Goal: Transaction & Acquisition: Purchase product/service

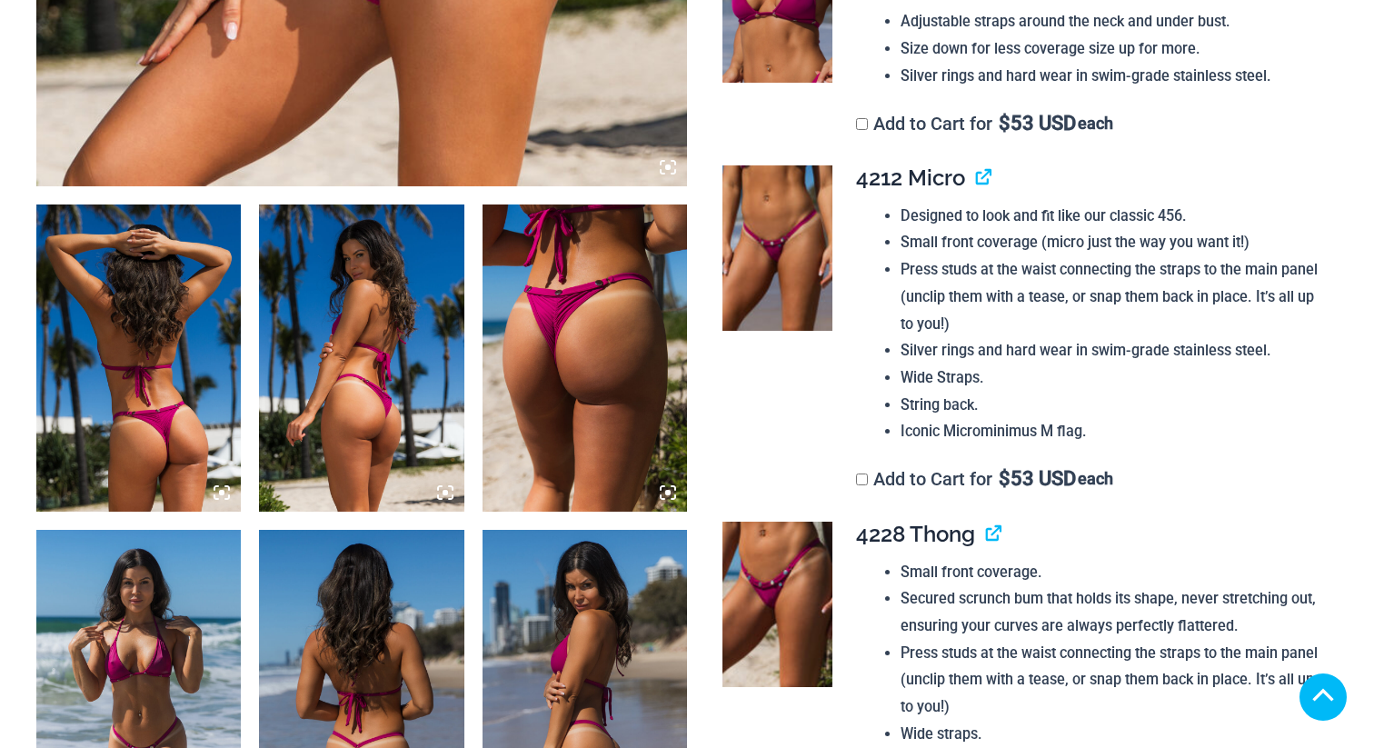
scroll to position [1433, 0]
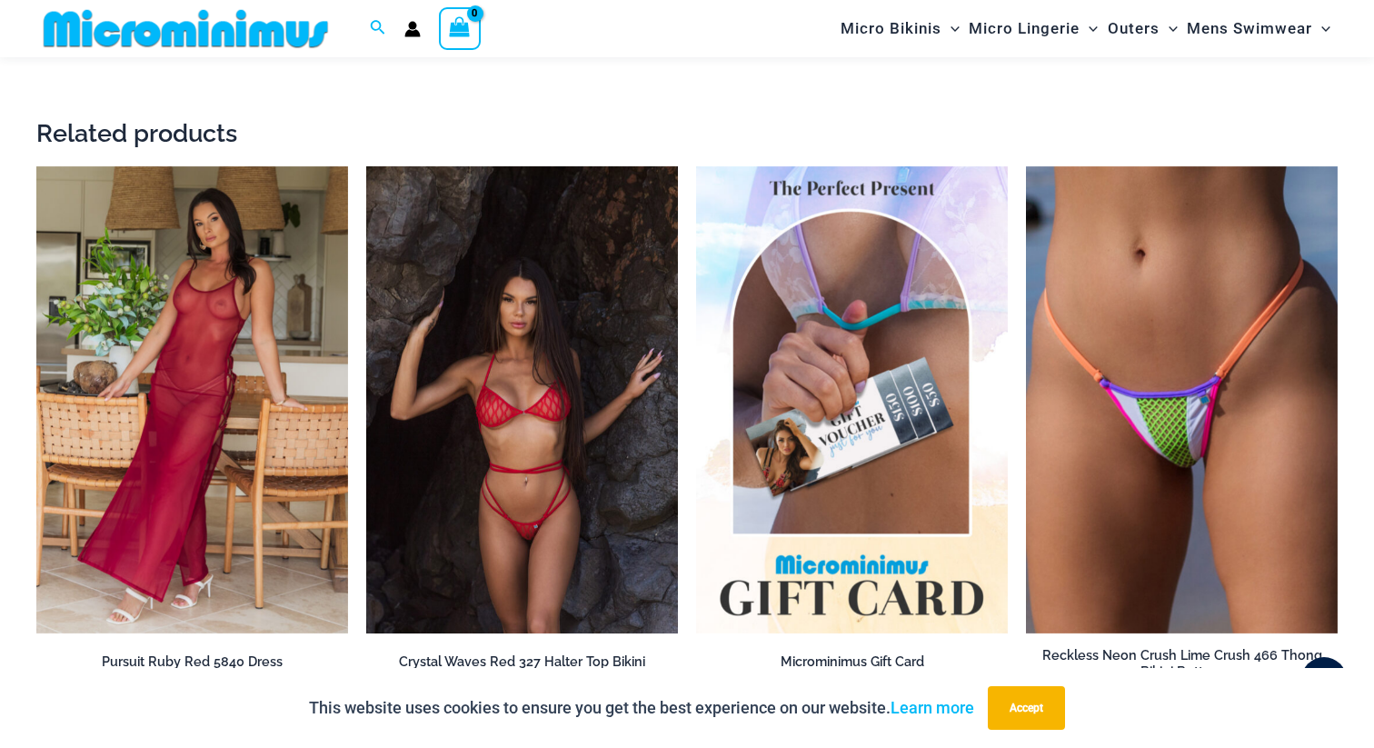
scroll to position [2876, 0]
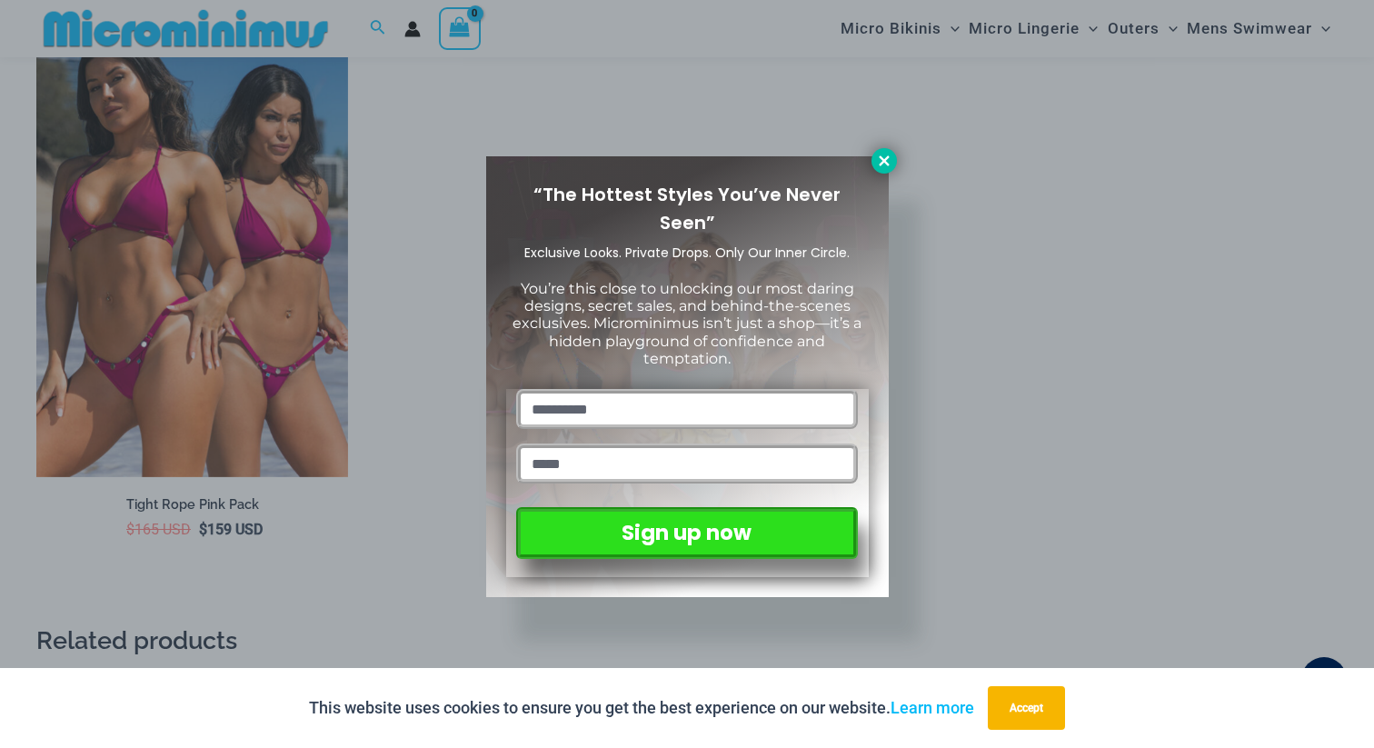
click at [879, 168] on icon at bounding box center [884, 161] width 16 height 16
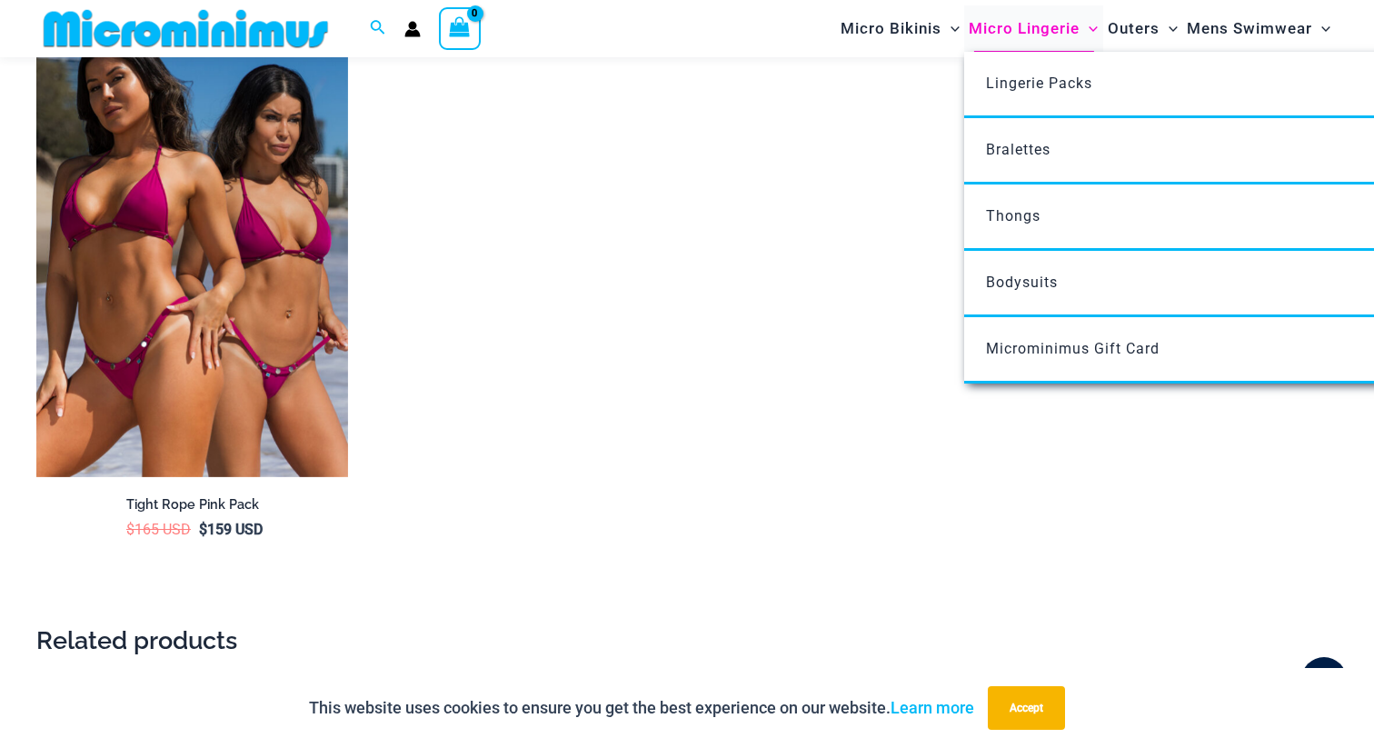
click at [1037, 29] on span "Micro Lingerie" at bounding box center [1024, 28] width 111 height 46
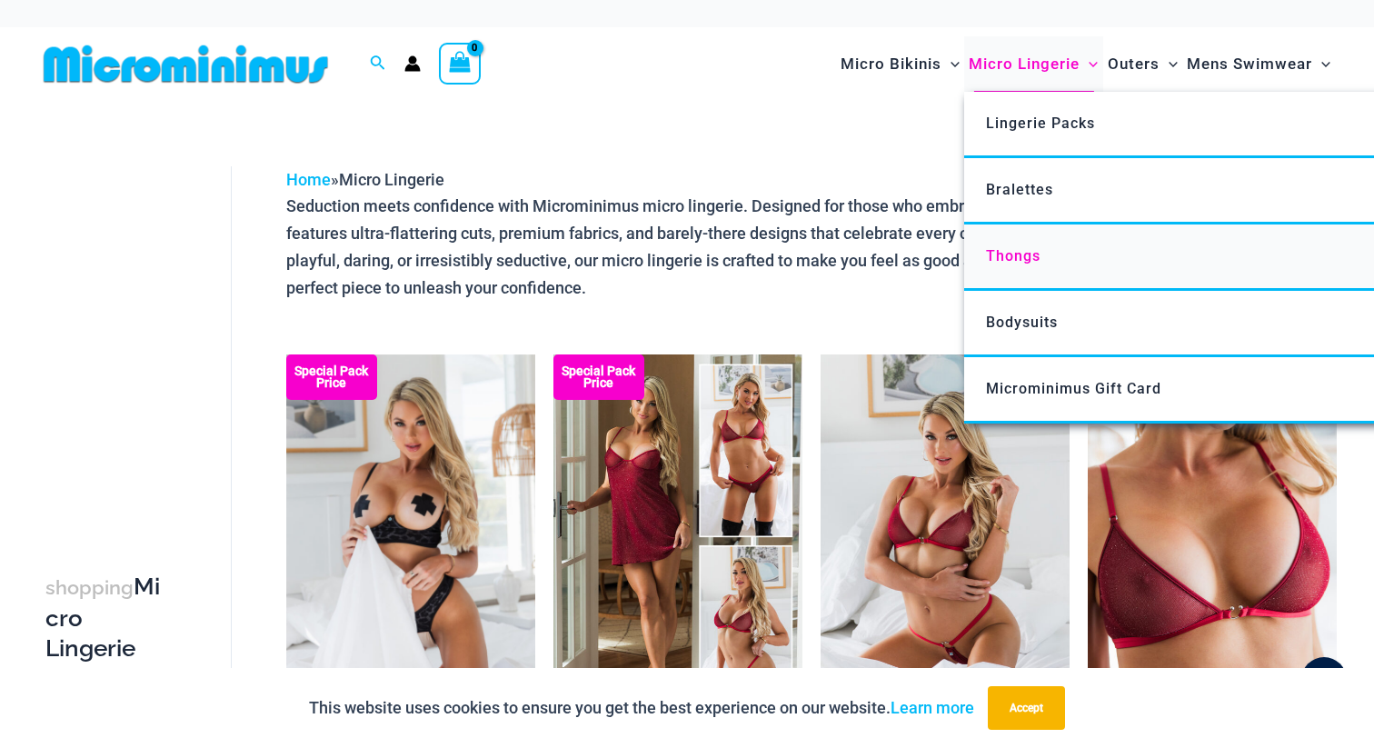
click at [1033, 246] on link "Thongs" at bounding box center [1234, 257] width 541 height 66
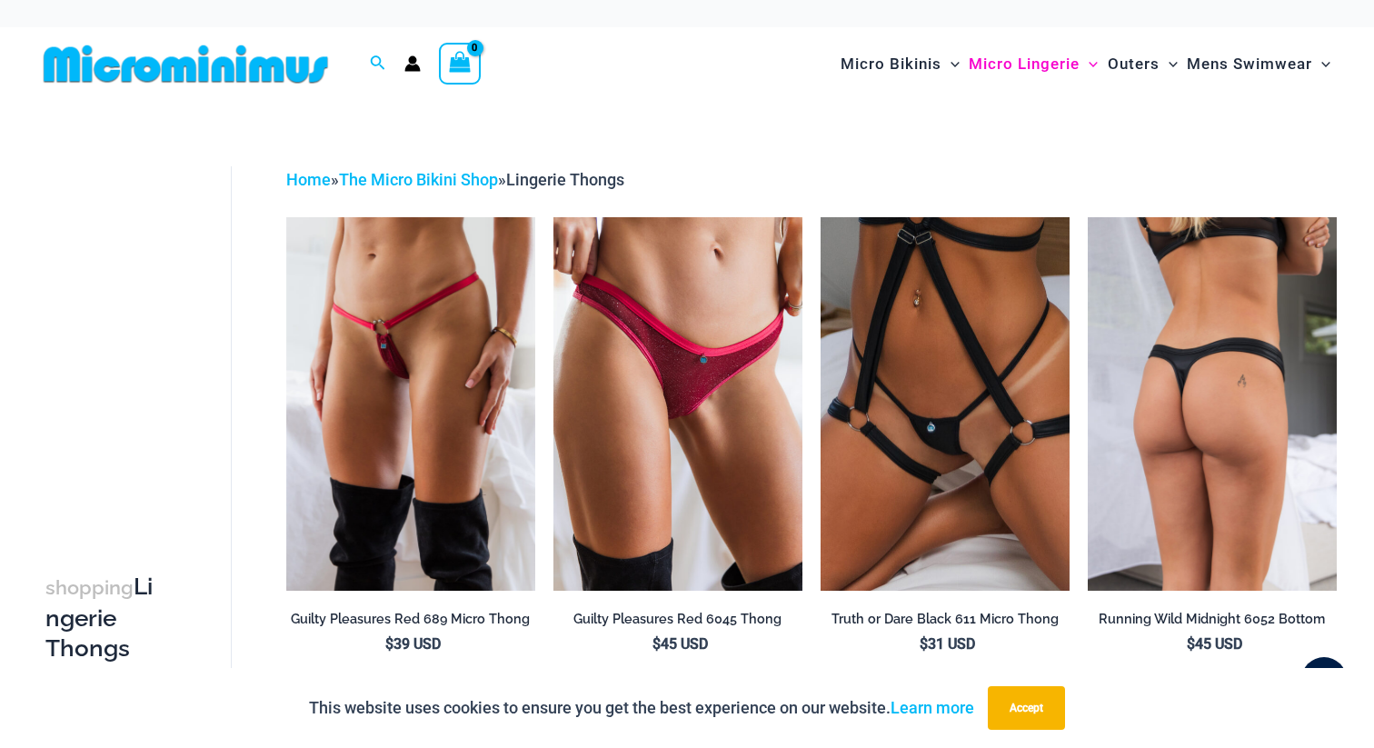
click at [1199, 363] on img at bounding box center [1212, 403] width 249 height 373
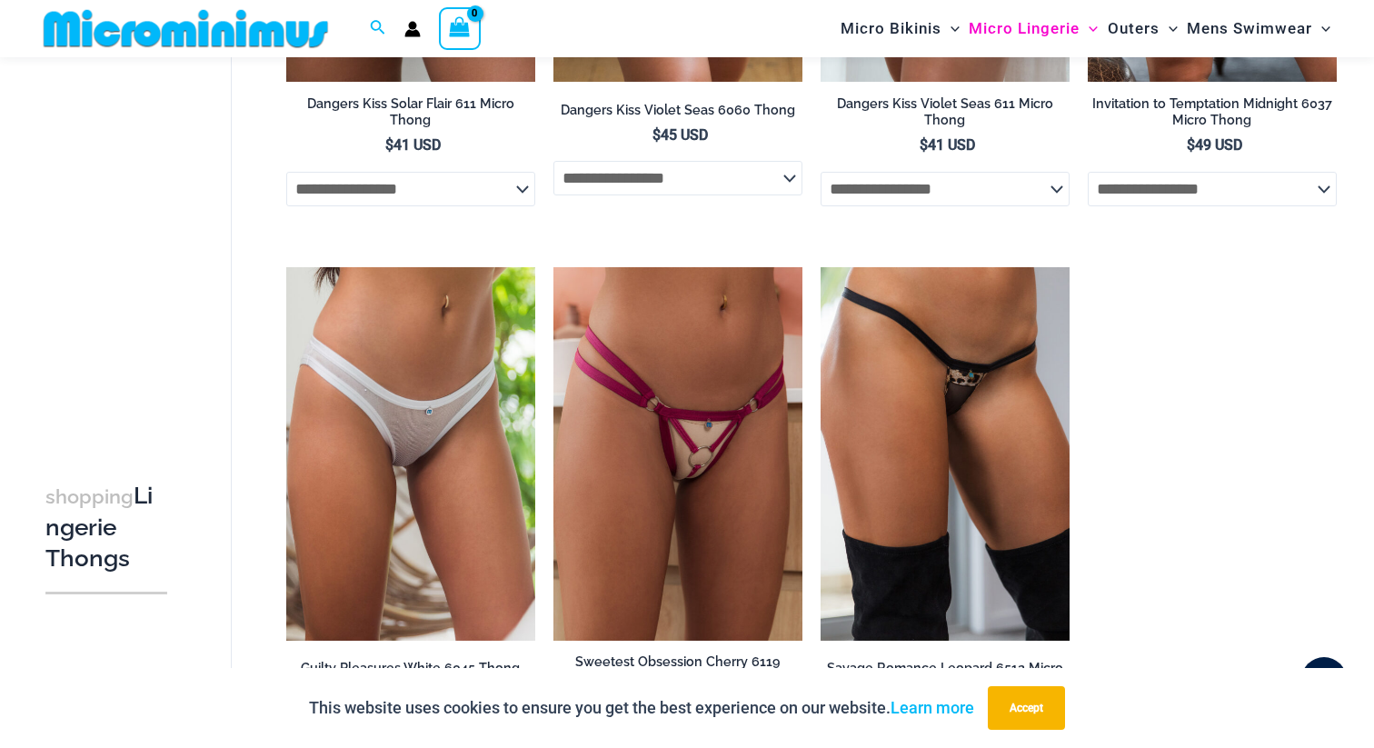
scroll to position [1877, 0]
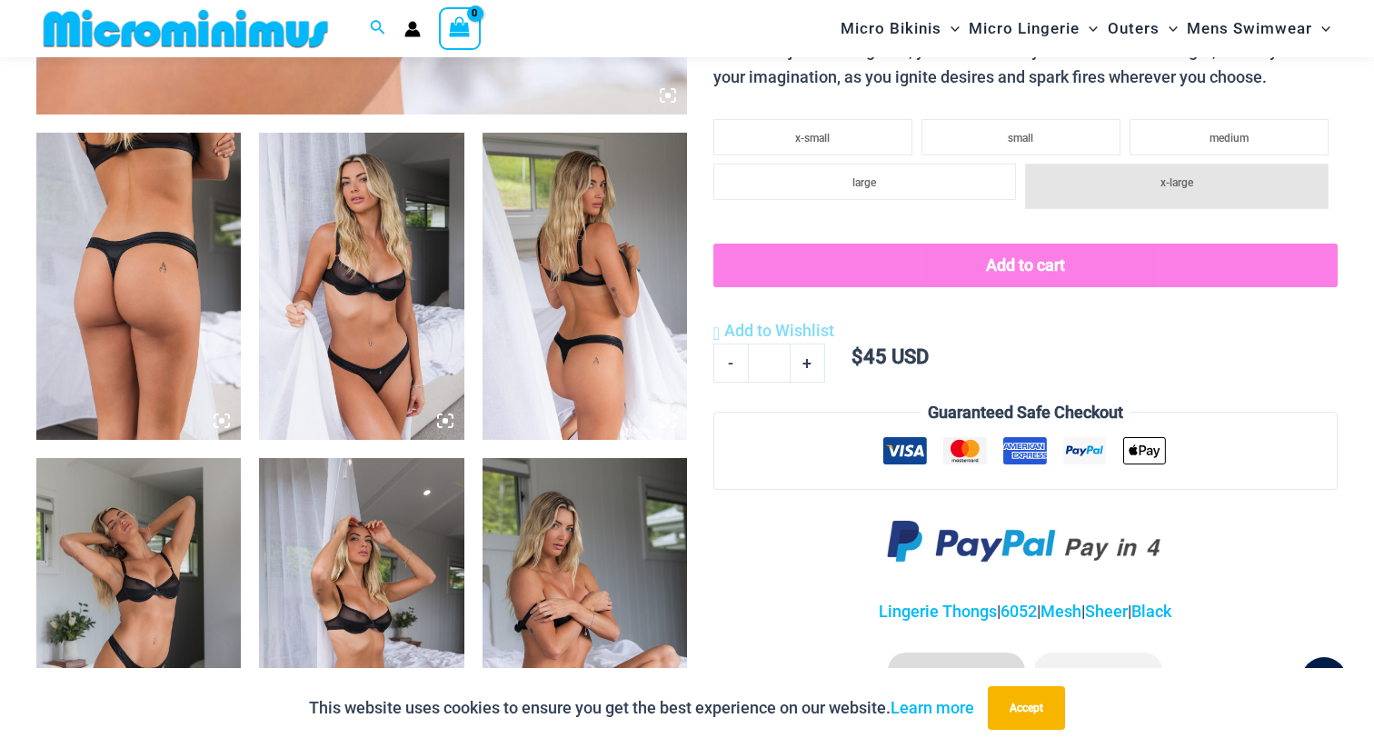
scroll to position [1059, 0]
